Goal: Check status: Check status

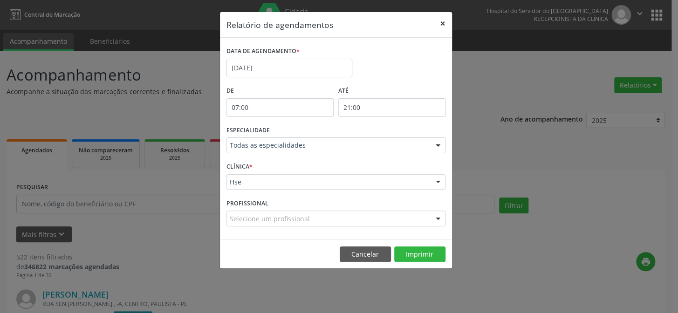
click at [440, 20] on button "×" at bounding box center [442, 23] width 19 height 23
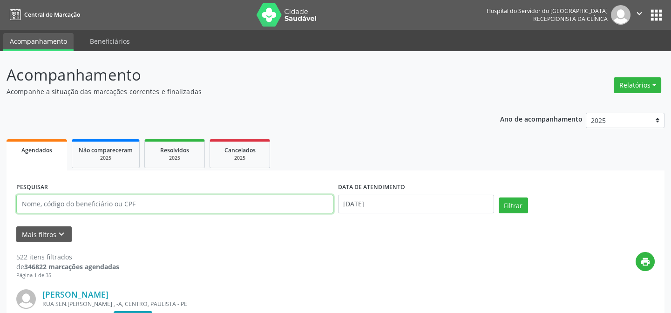
click at [52, 204] on input "text" at bounding box center [174, 204] width 317 height 19
type input "17353483415"
click at [499, 198] on button "Filtrar" at bounding box center [513, 206] width 29 height 16
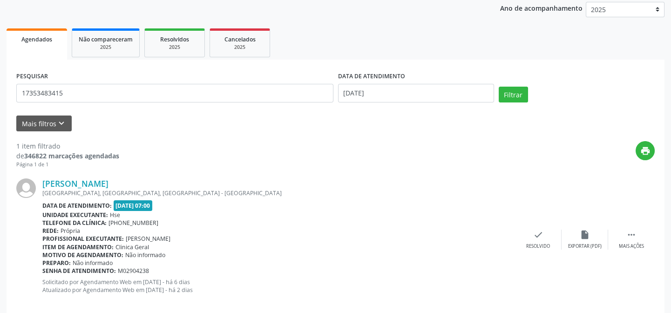
scroll to position [124, 0]
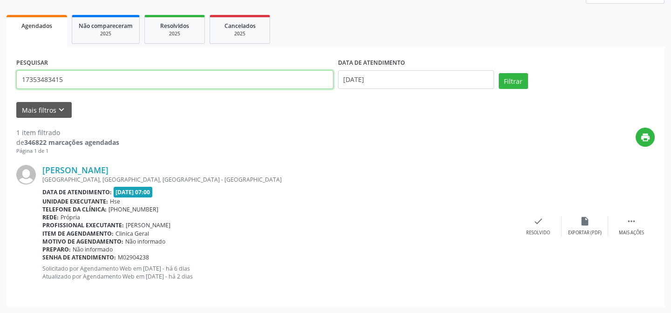
drag, startPoint x: 70, startPoint y: 80, endPoint x: 9, endPoint y: 77, distance: 61.1
click at [9, 77] on div "PESQUISAR 17353483415 DATA DE ATENDIMENTO [DATE] Filtrar UNIDADE EXECUTANTE Sel…" at bounding box center [336, 176] width 658 height 261
type input "22437770453"
click at [510, 77] on button "Filtrar" at bounding box center [513, 81] width 29 height 16
drag, startPoint x: 75, startPoint y: 78, endPoint x: 0, endPoint y: 83, distance: 74.7
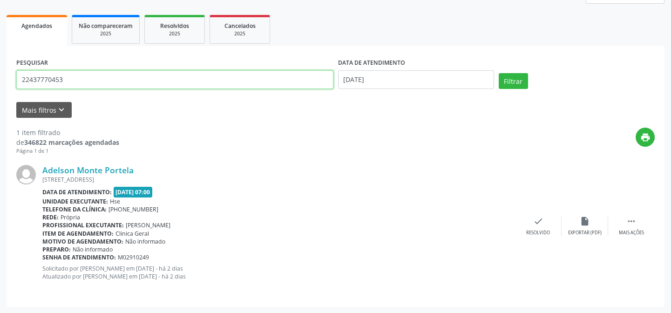
click at [0, 83] on div "Acompanhamento Acompanhe a situação das marcações correntes e finalizadas Relat…" at bounding box center [335, 120] width 671 height 387
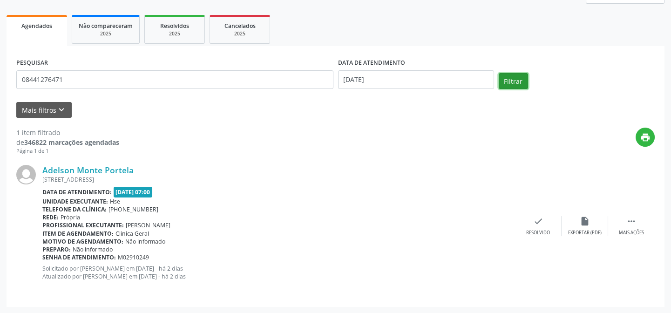
click at [513, 82] on button "Filtrar" at bounding box center [513, 81] width 29 height 16
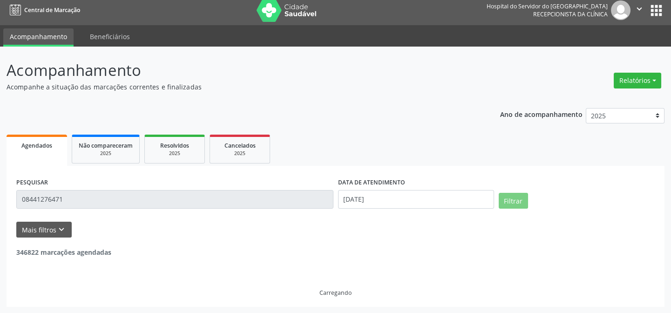
scroll to position [0, 0]
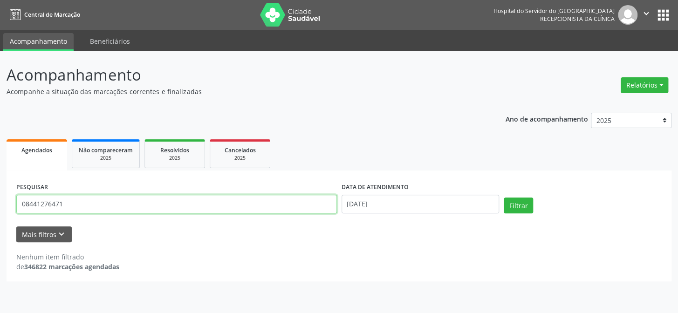
drag, startPoint x: 64, startPoint y: 203, endPoint x: 46, endPoint y: 205, distance: 17.8
click at [46, 205] on input "08441276471" at bounding box center [176, 204] width 321 height 19
type input "06471844127"
click at [103, 204] on input "06471844127" at bounding box center [176, 204] width 321 height 19
drag, startPoint x: 82, startPoint y: 207, endPoint x: 4, endPoint y: 199, distance: 79.1
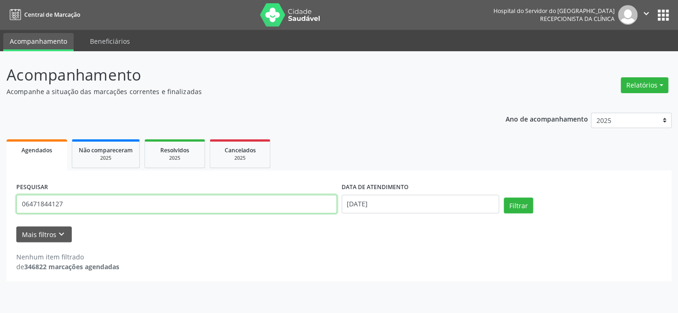
click at [4, 199] on div "Acompanhamento Acompanhe a situação das marcações correntes e finalizadas Relat…" at bounding box center [339, 182] width 678 height 262
type input "8"
type input "08441276471"
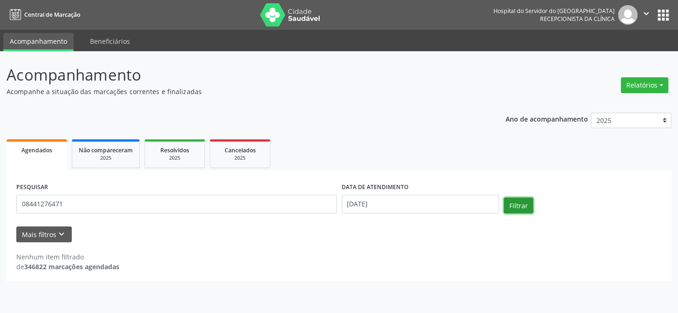
click at [526, 206] on button "Filtrar" at bounding box center [518, 206] width 29 height 16
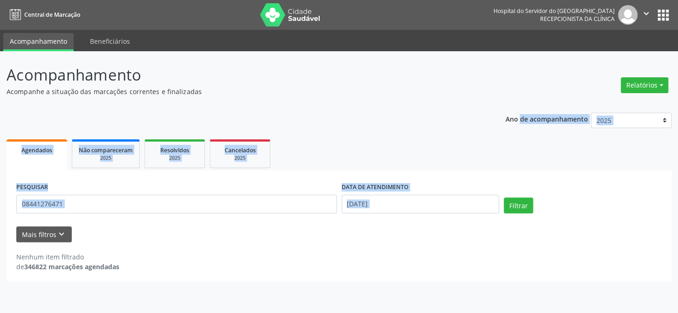
drag, startPoint x: 677, startPoint y: 93, endPoint x: 677, endPoint y: 215, distance: 121.6
click at [677, 216] on div "Acompanhamento Acompanhe a situação das marcações correntes e finalizadas Relat…" at bounding box center [339, 182] width 678 height 262
click at [677, 215] on div "Acompanhamento Acompanhe a situação das marcações correntes e finalizadas Relat…" at bounding box center [339, 182] width 678 height 262
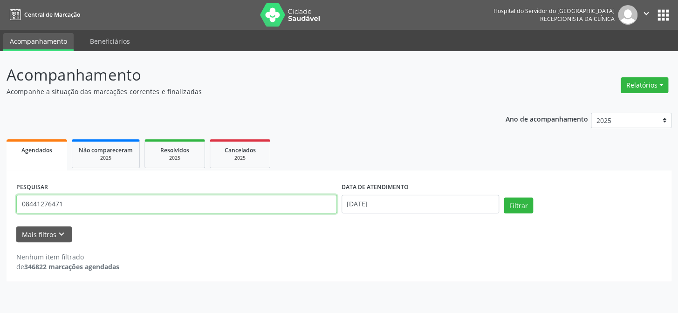
drag, startPoint x: 68, startPoint y: 201, endPoint x: 0, endPoint y: 212, distance: 68.8
click at [0, 212] on div "Acompanhamento Acompanhe a situação das marcações correntes e finalizadas Relat…" at bounding box center [339, 182] width 678 height 262
type input "08441276471"
click at [504, 198] on button "Filtrar" at bounding box center [518, 206] width 29 height 16
drag, startPoint x: 66, startPoint y: 204, endPoint x: 319, endPoint y: 173, distance: 255.4
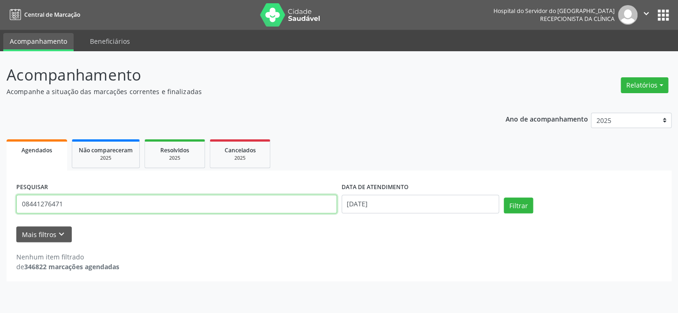
click at [4, 205] on div "Acompanhamento Acompanhe a situação das marcações correntes e finalizadas Relat…" at bounding box center [339, 182] width 678 height 262
type input "71845910460"
click at [504, 198] on button "Filtrar" at bounding box center [518, 206] width 29 height 16
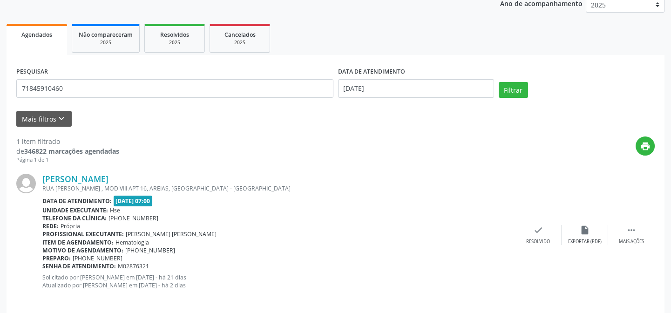
scroll to position [124, 0]
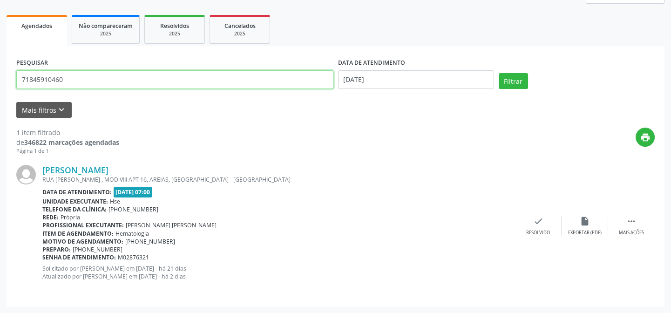
drag, startPoint x: 81, startPoint y: 78, endPoint x: 0, endPoint y: 80, distance: 80.6
click at [0, 80] on div "Acompanhamento Acompanhe a situação das marcações correntes e finalizadas Relat…" at bounding box center [335, 120] width 671 height 387
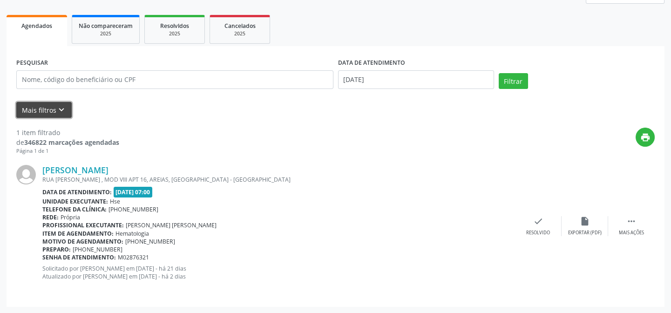
click at [41, 112] on button "Mais filtros keyboard_arrow_down" at bounding box center [43, 110] width 55 height 16
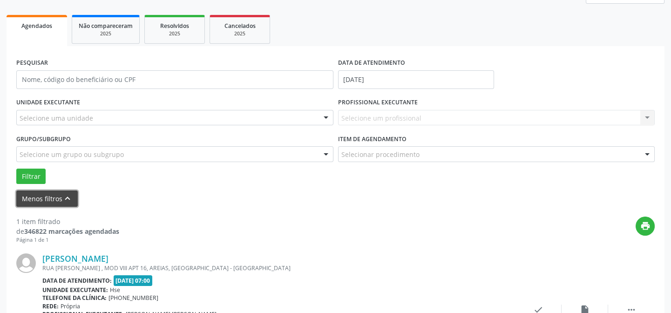
click at [51, 195] on button "Menos filtros keyboard_arrow_up" at bounding box center [47, 199] width 62 height 16
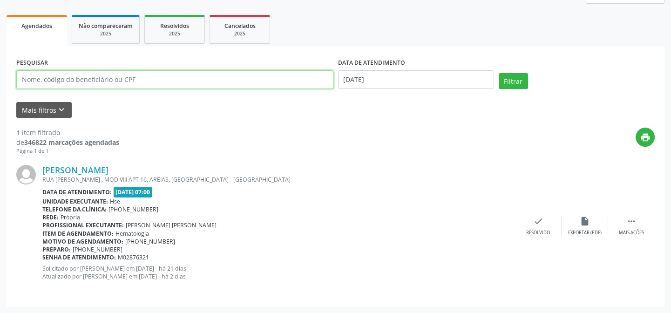
click at [81, 75] on input "text" at bounding box center [174, 79] width 317 height 19
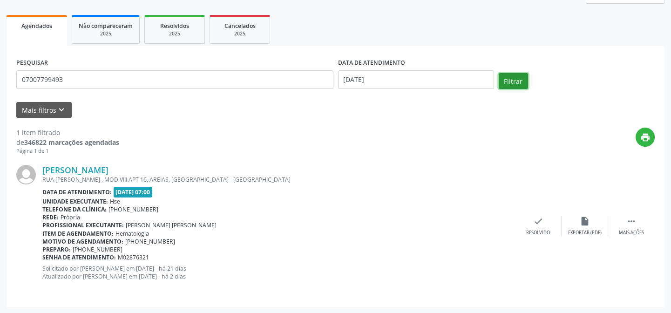
click at [509, 79] on button "Filtrar" at bounding box center [513, 81] width 29 height 16
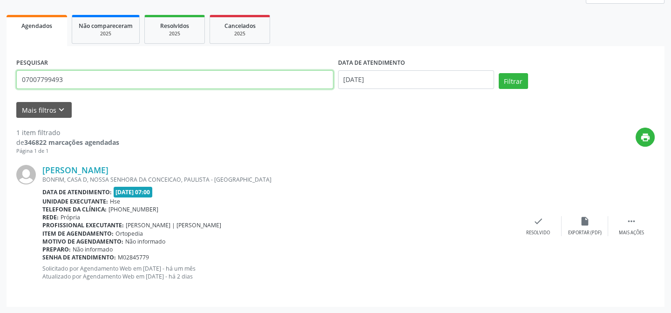
click at [70, 80] on input "07007799493" at bounding box center [174, 79] width 317 height 19
type input "0"
click at [32, 78] on input "text" at bounding box center [174, 79] width 317 height 19
type input "1"
type input "[PERSON_NAME] [PERSON_NAME]"
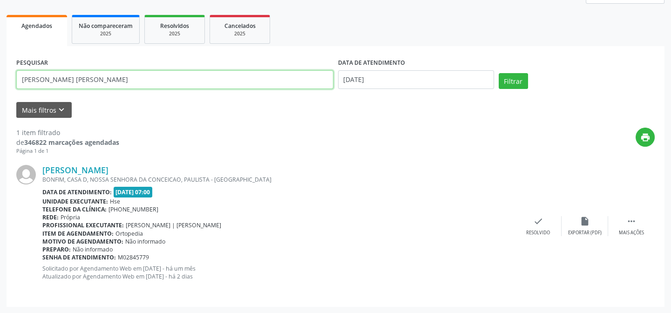
click at [499, 73] on button "Filtrar" at bounding box center [513, 81] width 29 height 16
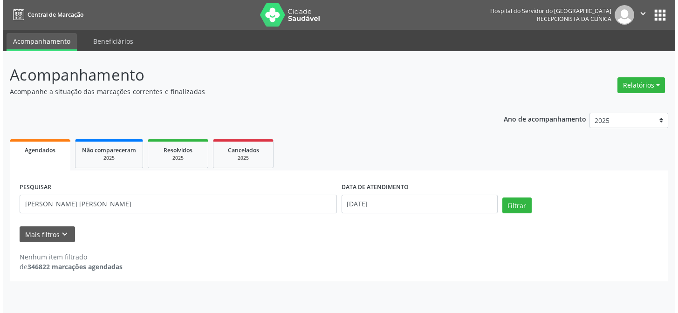
scroll to position [0, 0]
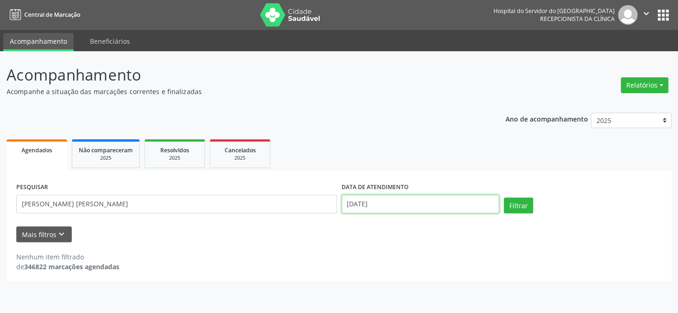
click at [376, 204] on input "[DATE]" at bounding box center [421, 204] width 158 height 19
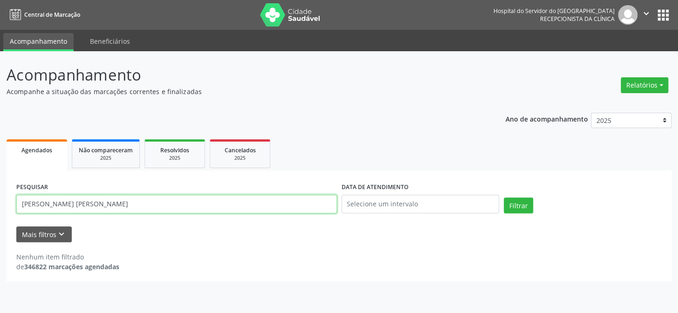
click at [136, 207] on input "[PERSON_NAME] [PERSON_NAME]" at bounding box center [176, 204] width 321 height 19
type input "l"
